Goal: Task Accomplishment & Management: Complete application form

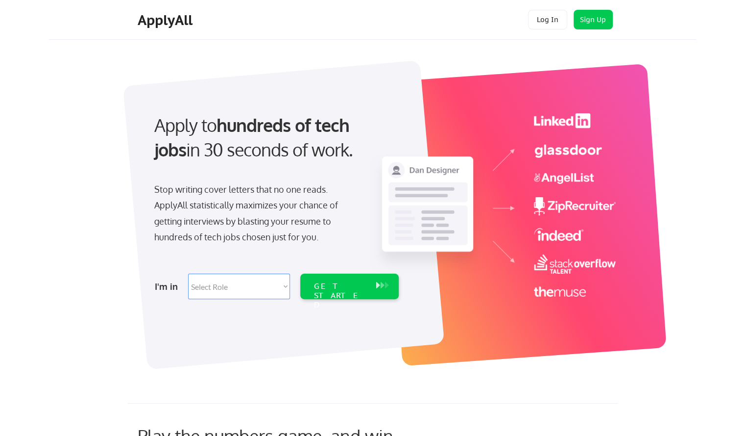
click at [279, 285] on select "Select Role Software Engineering Product Management Customer Success Sales UI/U…" at bounding box center [239, 285] width 102 height 25
select select ""tech_finance_biz_ops_cos""
click at [188, 273] on select "Select Role Software Engineering Product Management Customer Success Sales UI/U…" at bounding box center [239, 285] width 102 height 25
select select ""tech_finance_biz_ops_cos""
click at [322, 287] on div "GET STARTED" at bounding box center [340, 295] width 52 height 28
